Goal: Task Accomplishment & Management: Use online tool/utility

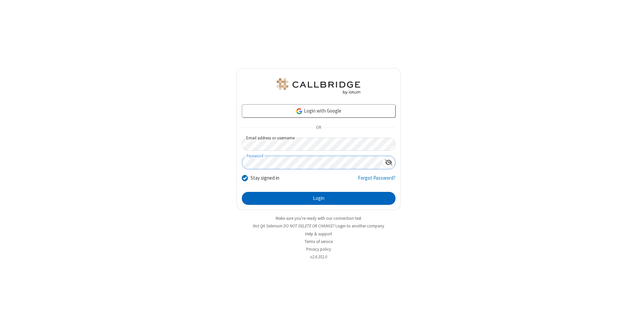
click at [318, 198] on button "Login" at bounding box center [319, 198] width 154 height 13
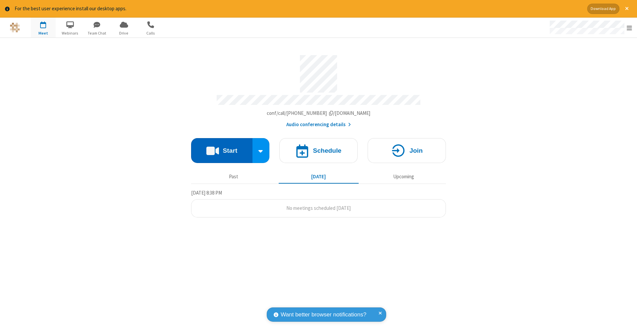
click at [222, 147] on button "Start" at bounding box center [221, 150] width 61 height 25
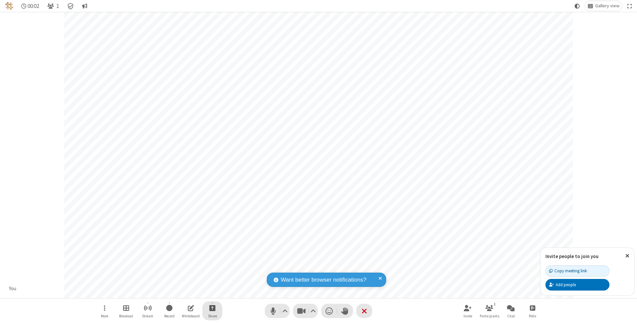
click at [212, 308] on span "Start sharing" at bounding box center [212, 308] width 6 height 8
click at [185, 293] on span "Share my screen" at bounding box center [186, 294] width 8 height 6
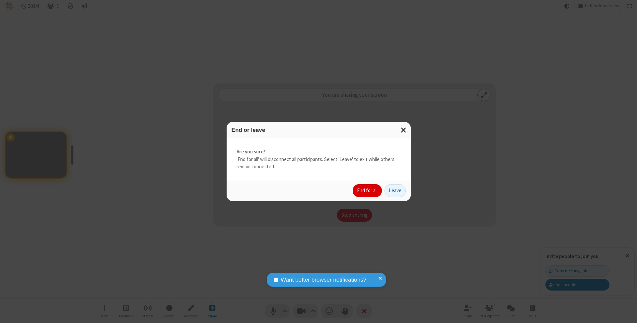
click at [368, 190] on button "End for all" at bounding box center [367, 190] width 29 height 13
